Goal: Information Seeking & Learning: Learn about a topic

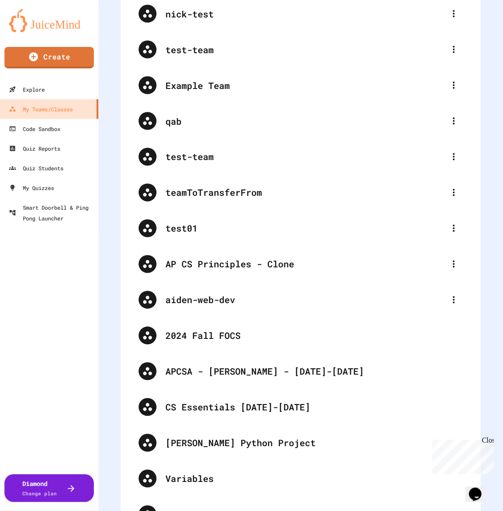
scroll to position [231, 0]
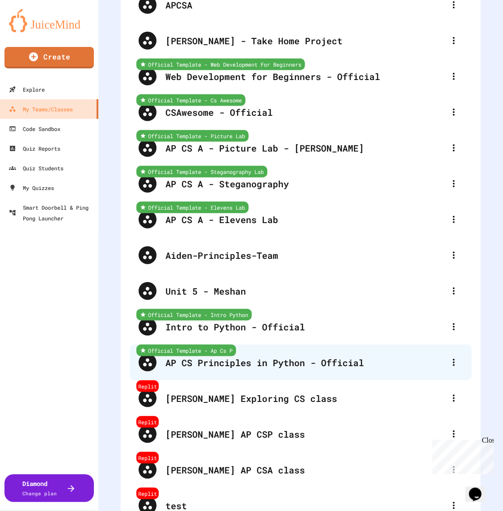
click at [274, 354] on div "Official Template - Ap Cs P AP CS Principles in Python - Official" at bounding box center [301, 363] width 342 height 36
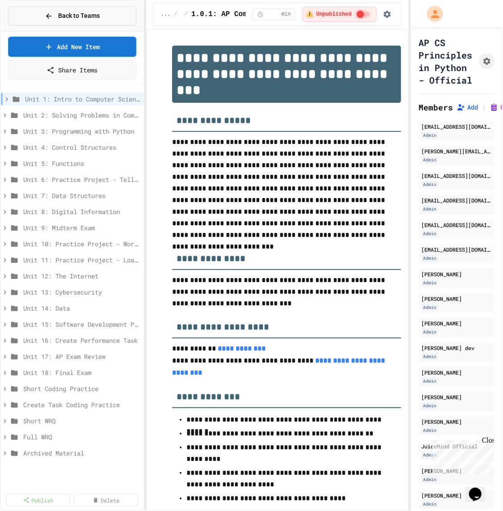
click at [59, 11] on button "Back to Teams" at bounding box center [72, 15] width 128 height 19
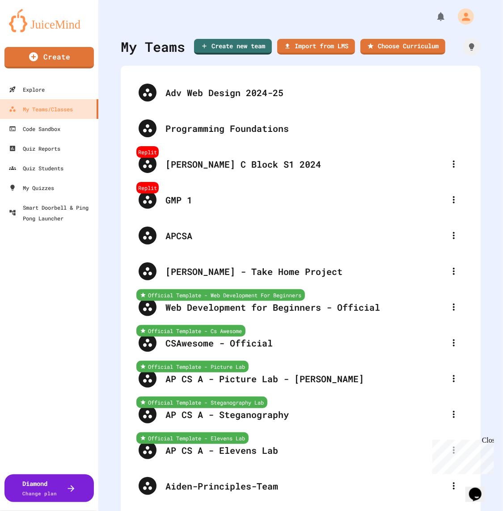
scroll to position [3236, 0]
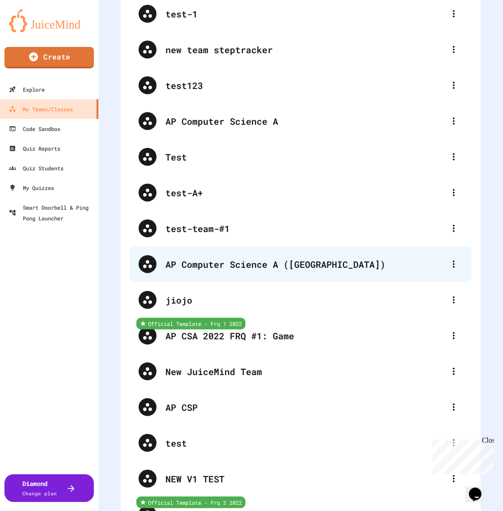
click at [288, 265] on div "AP Computer Science A ([GEOGRAPHIC_DATA])" at bounding box center [301, 264] width 342 height 36
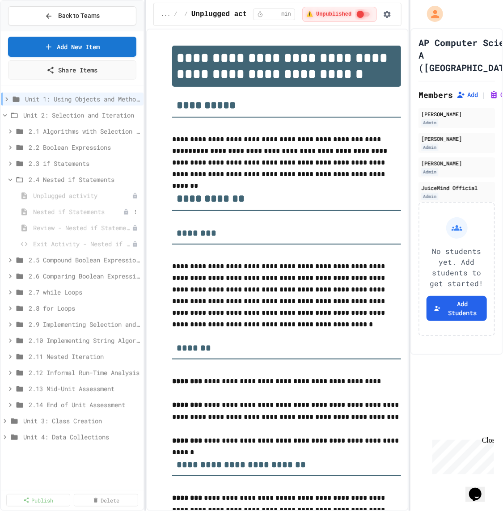
click at [67, 208] on span "Nested if Statements" at bounding box center [78, 211] width 90 height 9
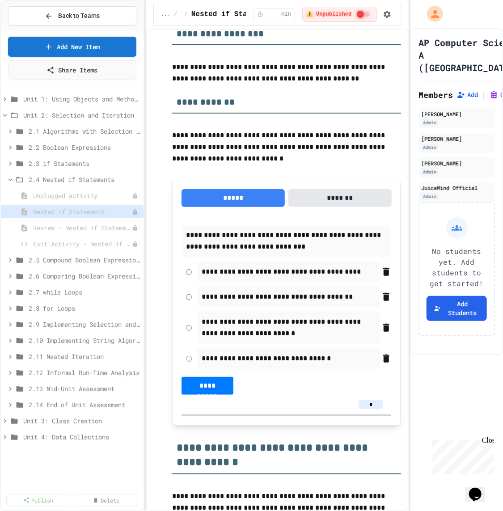
scroll to position [4189, 0]
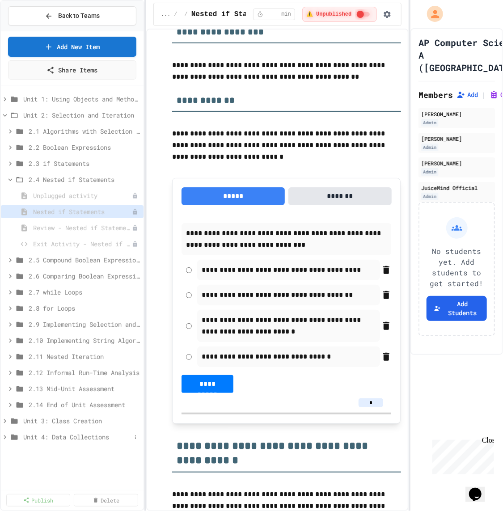
click at [74, 436] on span "Unit 4: Data Collections" at bounding box center [77, 437] width 108 height 9
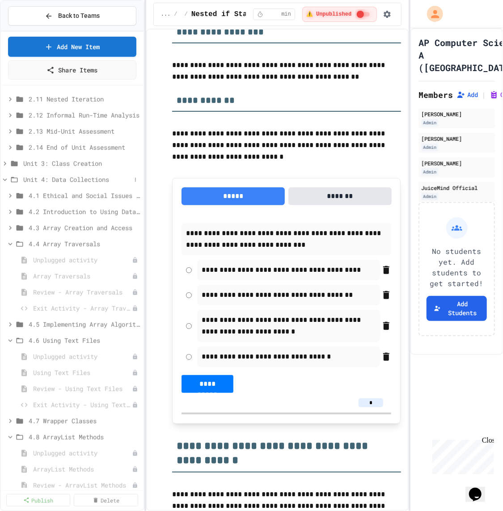
scroll to position [265, 0]
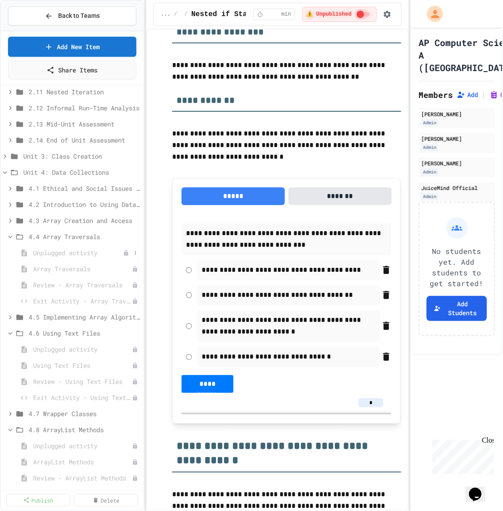
click at [89, 255] on span "Unplugged activity" at bounding box center [78, 252] width 90 height 9
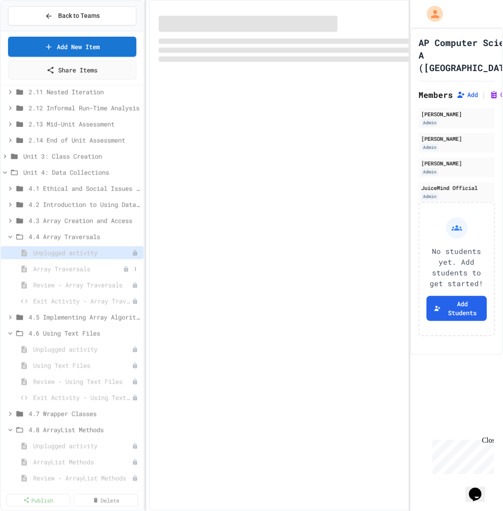
click at [88, 270] on span "Array Traversals" at bounding box center [78, 268] width 90 height 9
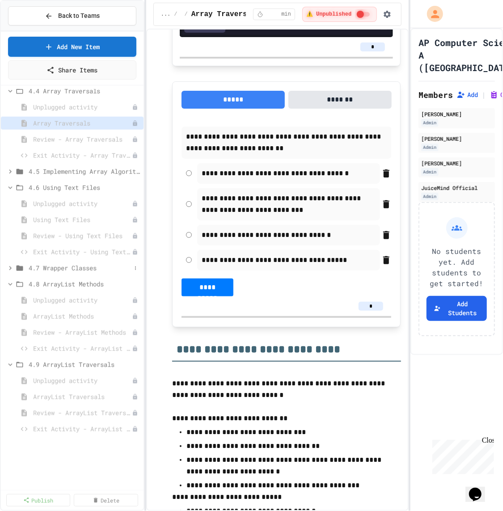
scroll to position [427, 0]
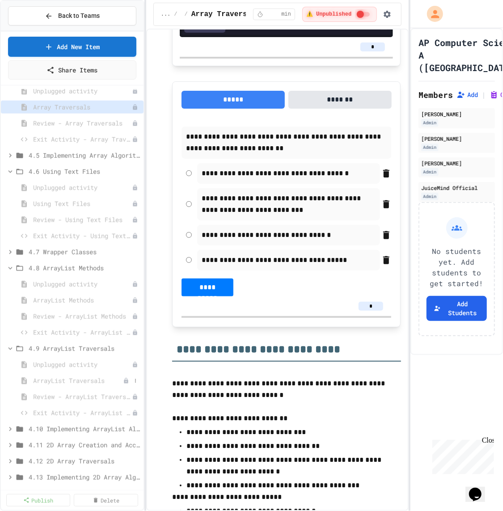
click at [73, 374] on div "ArrayList Traversals" at bounding box center [72, 380] width 143 height 13
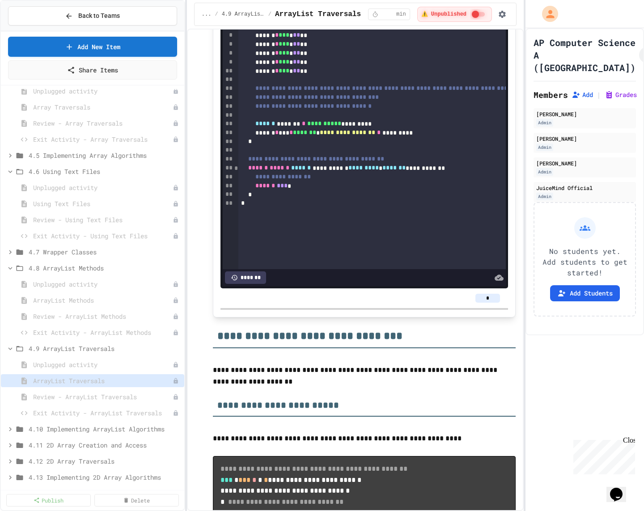
scroll to position [2315, 0]
